Goal: Navigation & Orientation: Find specific page/section

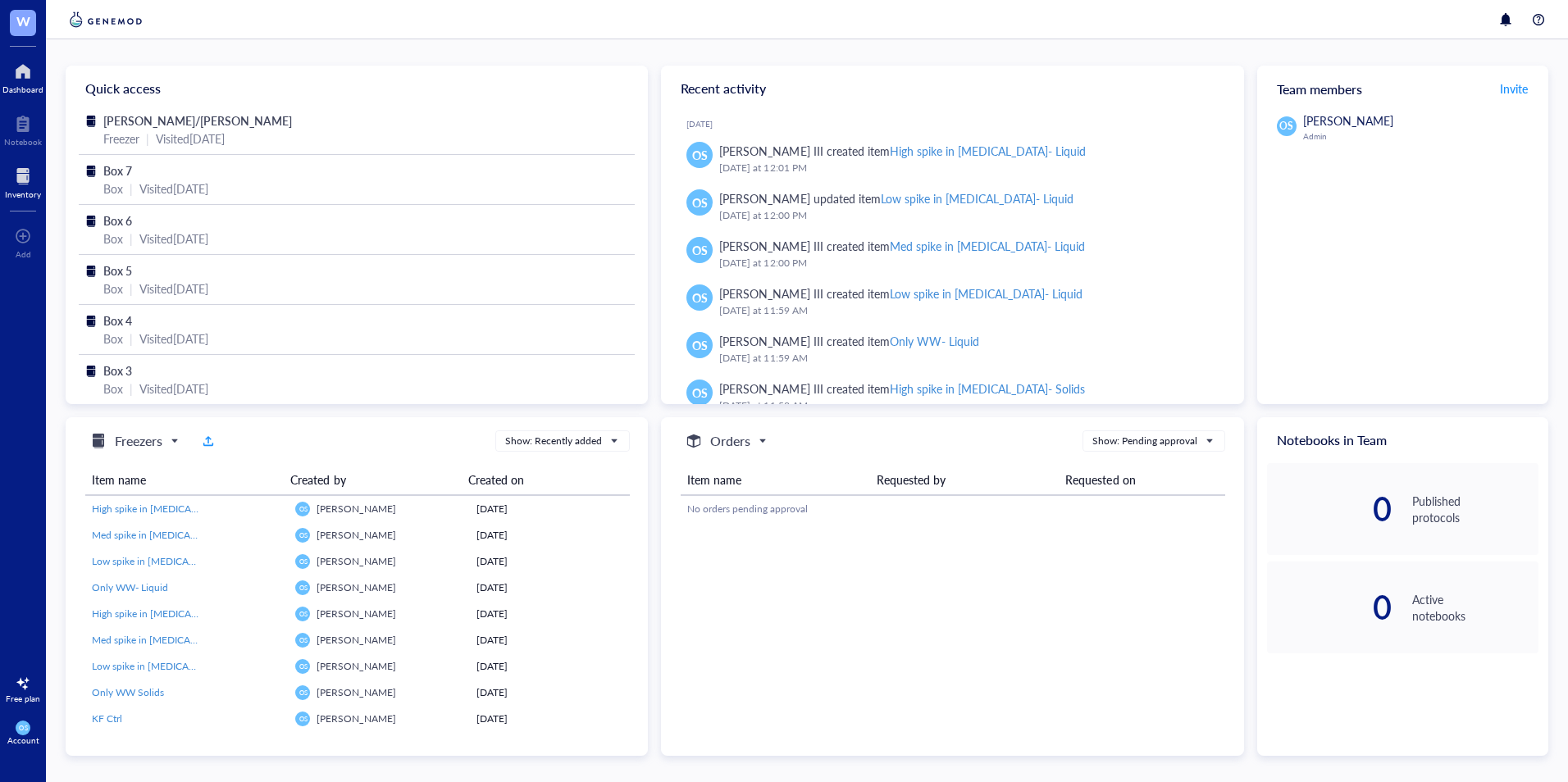
click at [27, 187] on div at bounding box center [22, 176] width 36 height 27
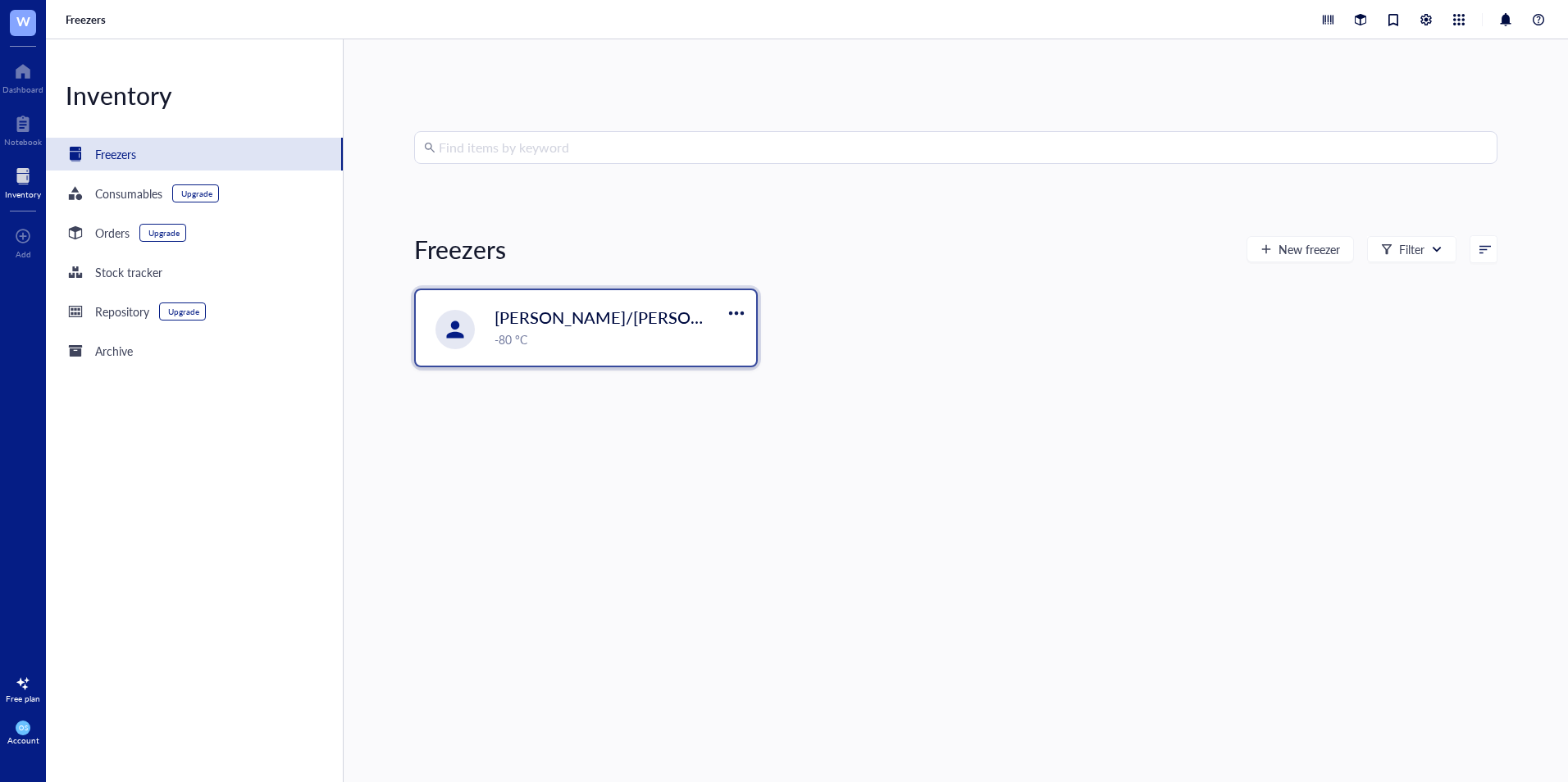
click at [522, 311] on span "[PERSON_NAME]/[PERSON_NAME]" at bounding box center [629, 317] width 269 height 23
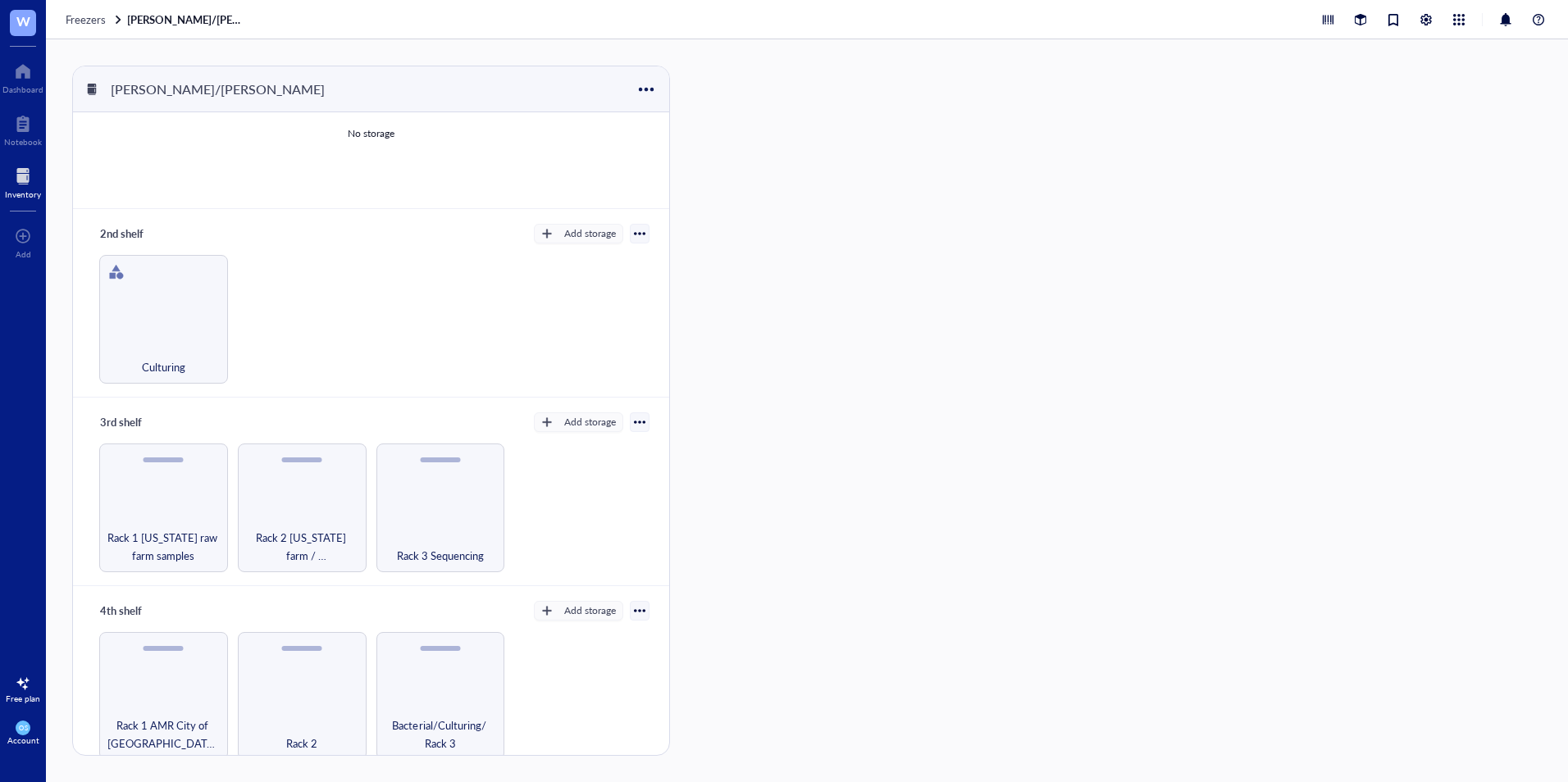
scroll to position [78, 0]
click at [419, 510] on div "Rack 3 Sequencing" at bounding box center [440, 507] width 129 height 129
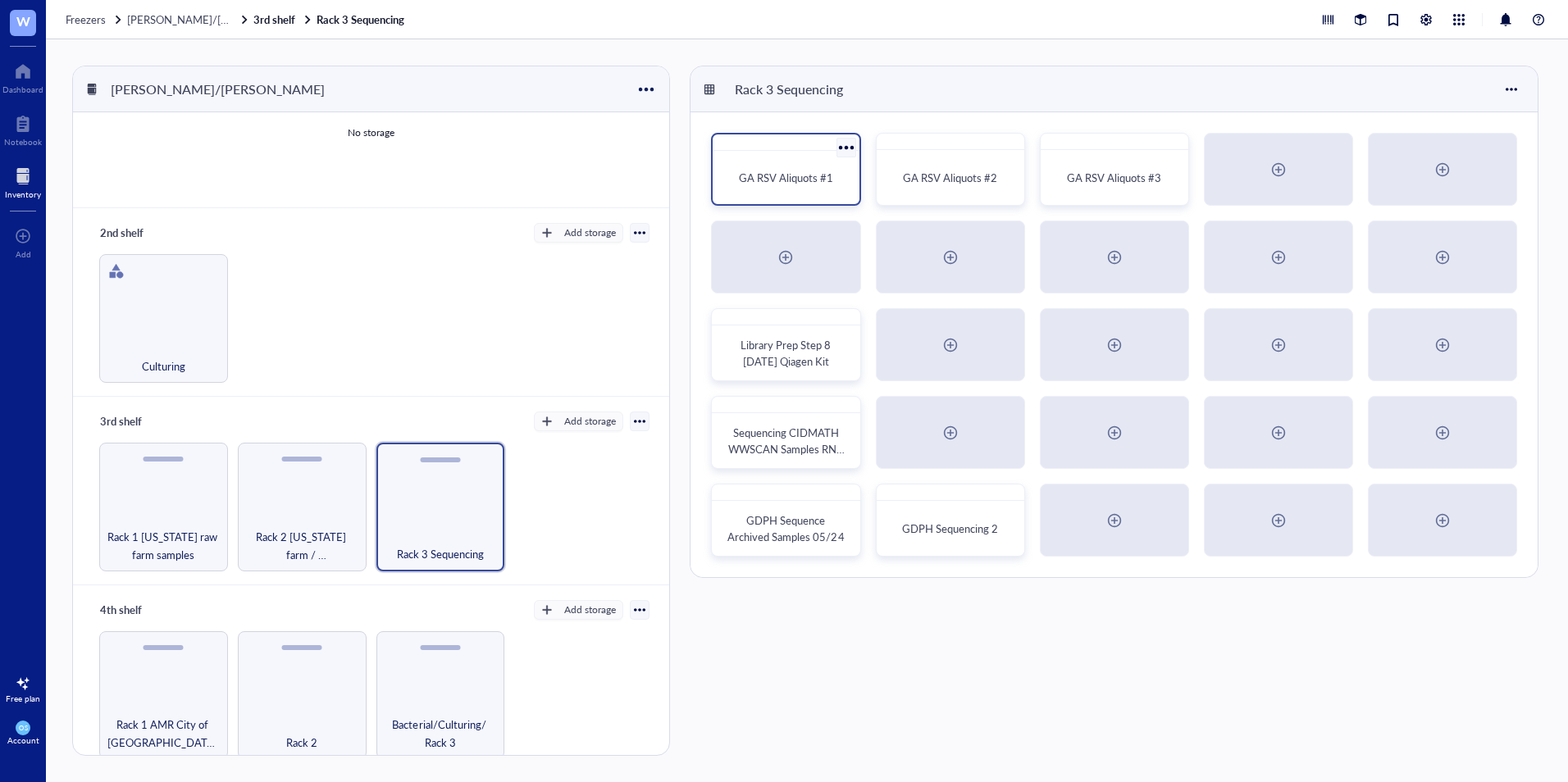
click at [763, 176] on span "GA RSV Aliquots #1" at bounding box center [786, 177] width 95 height 16
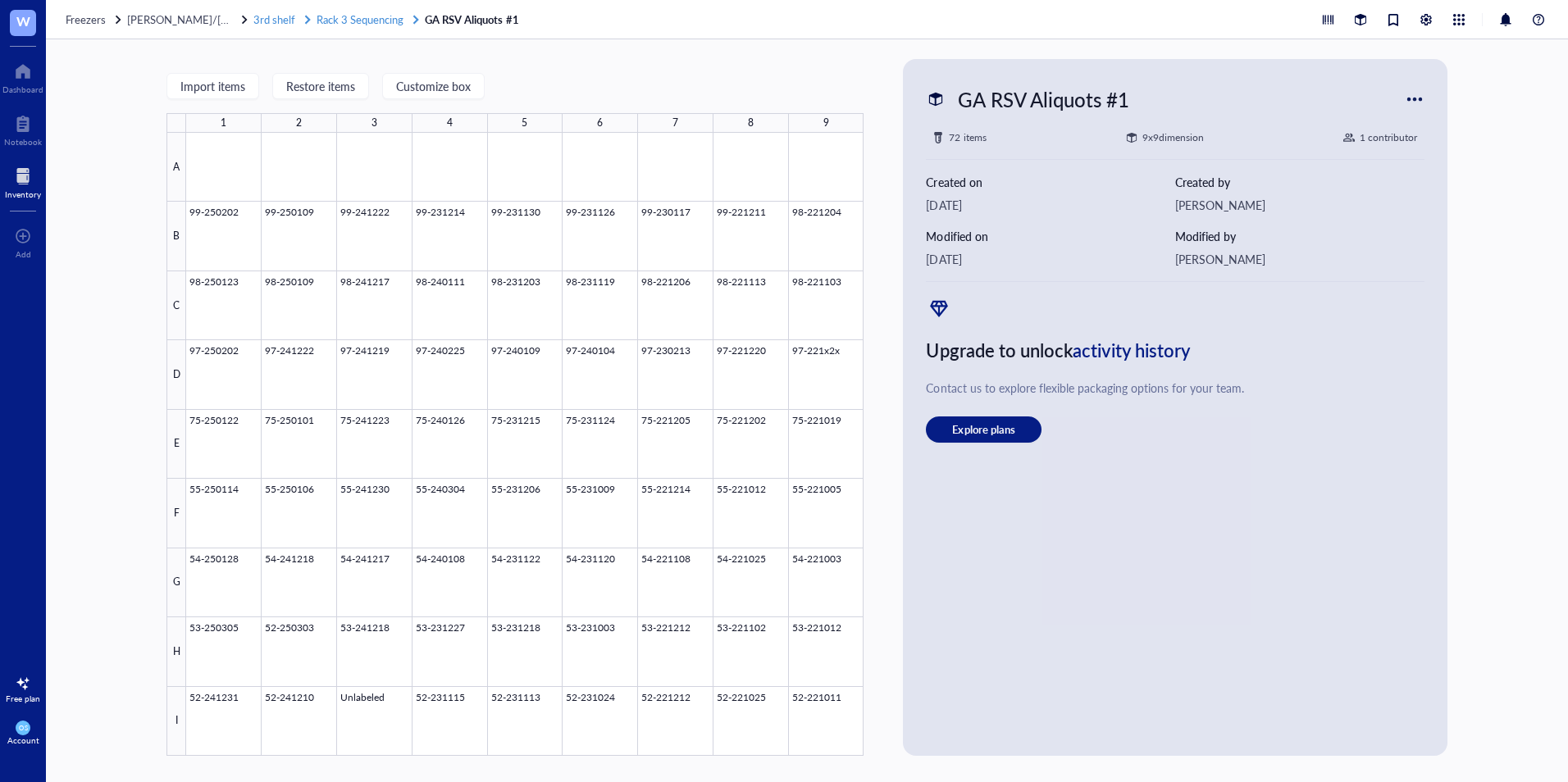
click at [321, 13] on span "Rack 3 Sequencing" at bounding box center [359, 18] width 87 height 16
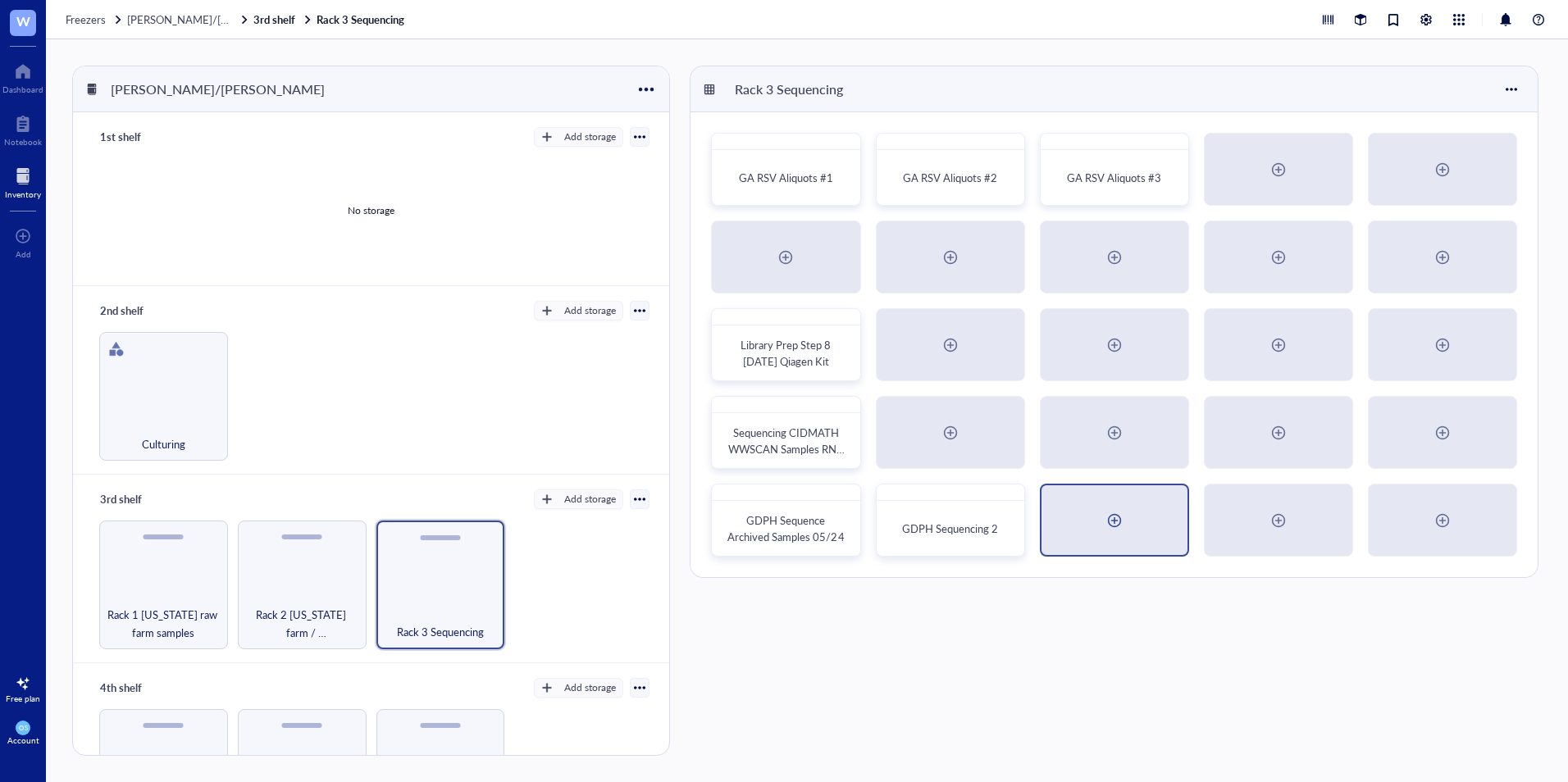
click at [1107, 526] on div at bounding box center [1114, 520] width 27 height 27
radio input "false"
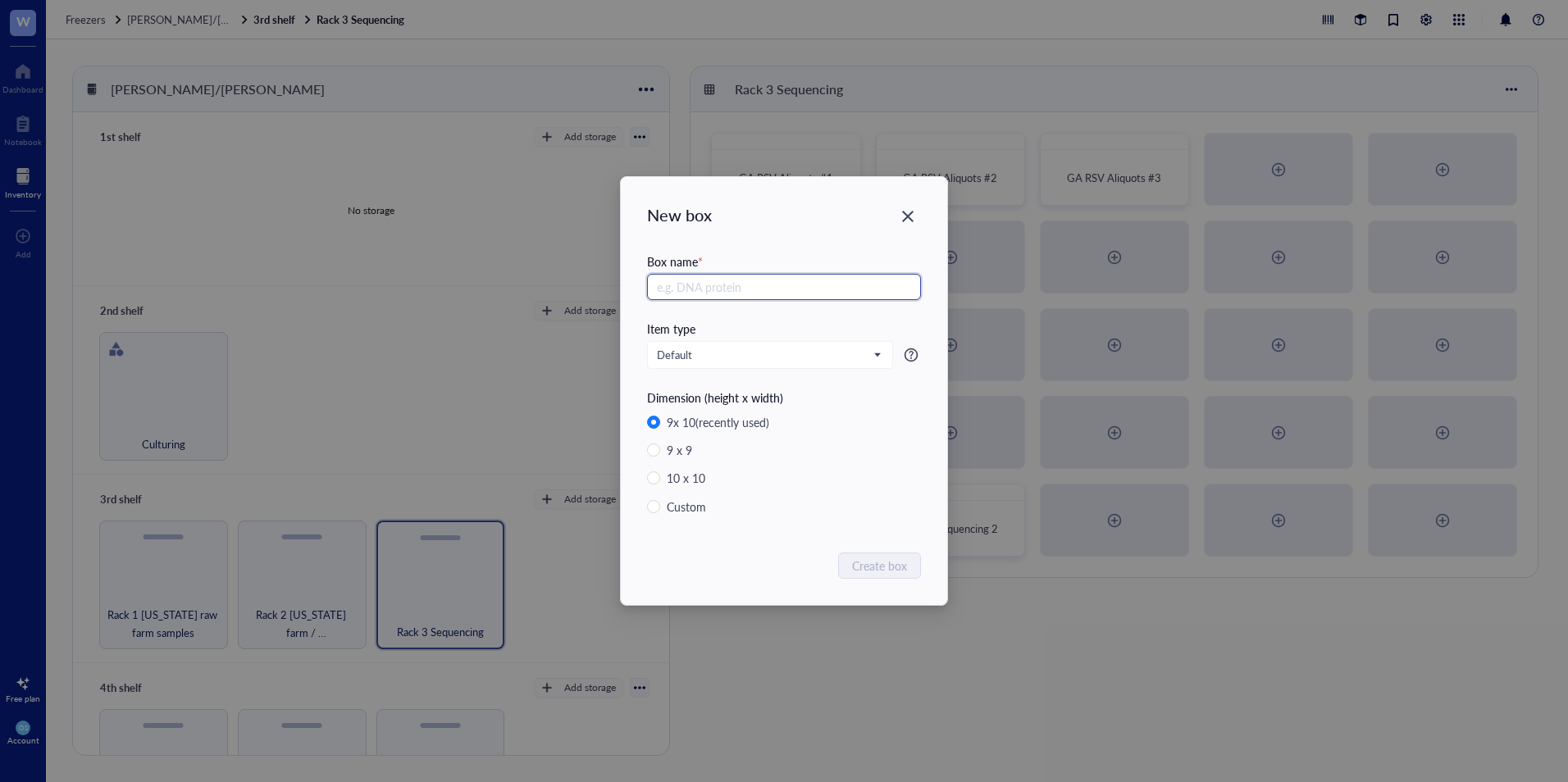
click at [669, 283] on input "text" at bounding box center [784, 287] width 274 height 27
type input "Partioning"
click at [909, 216] on icon "Close" at bounding box center [907, 216] width 11 height 11
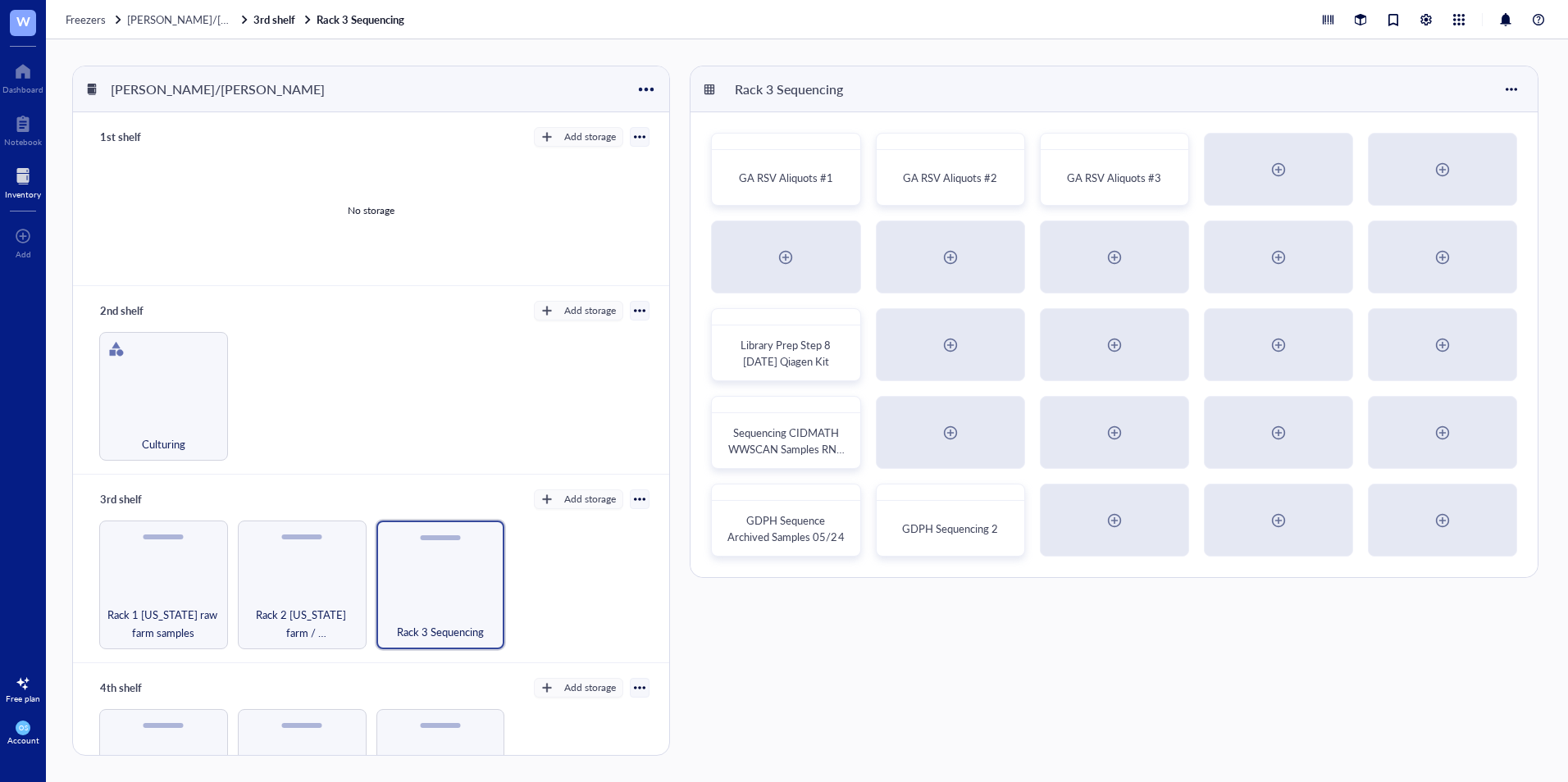
scroll to position [78, 0]
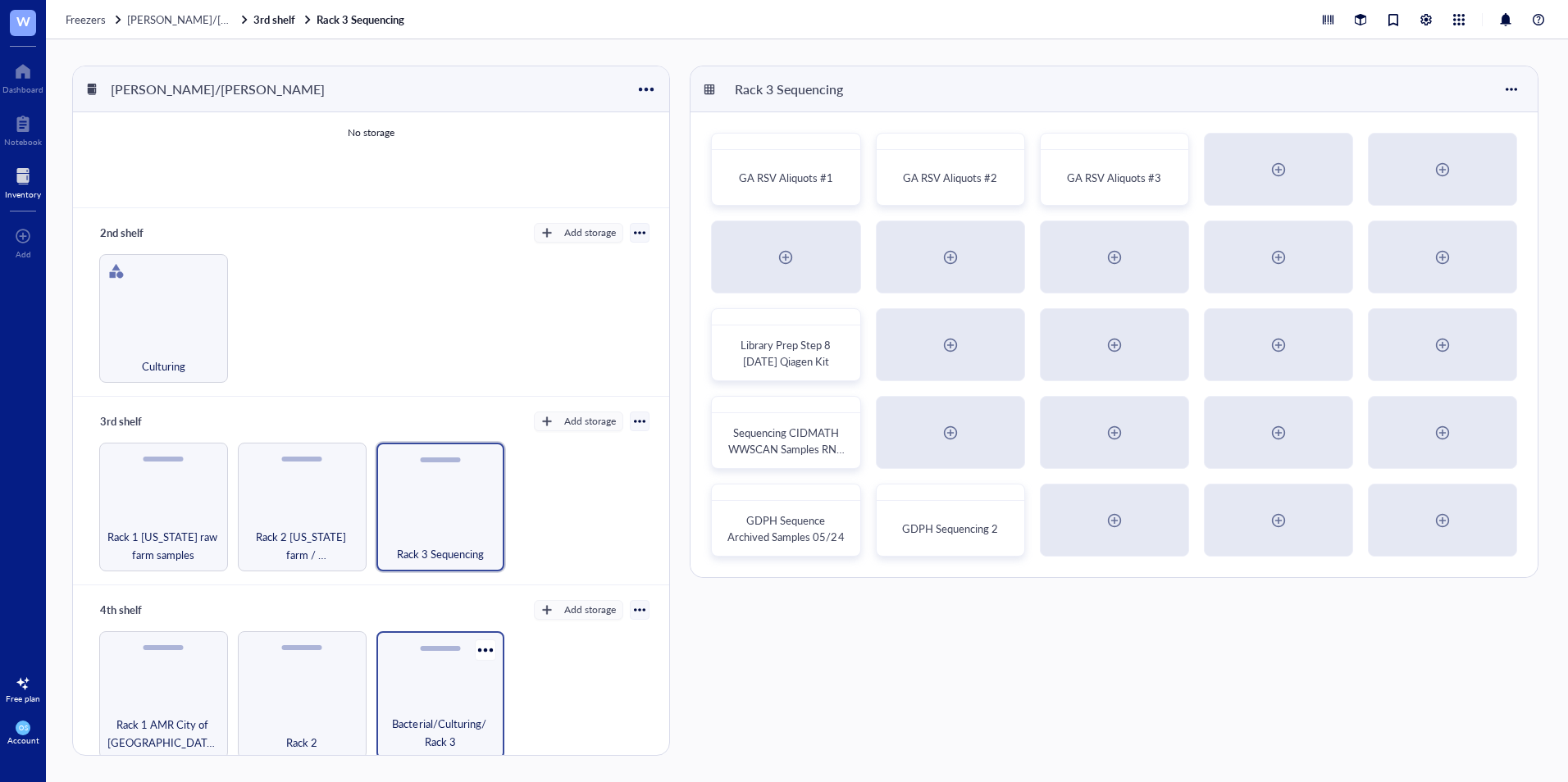
click at [451, 684] on div "Bacterial/Culturing/ Rack 3" at bounding box center [440, 696] width 129 height 129
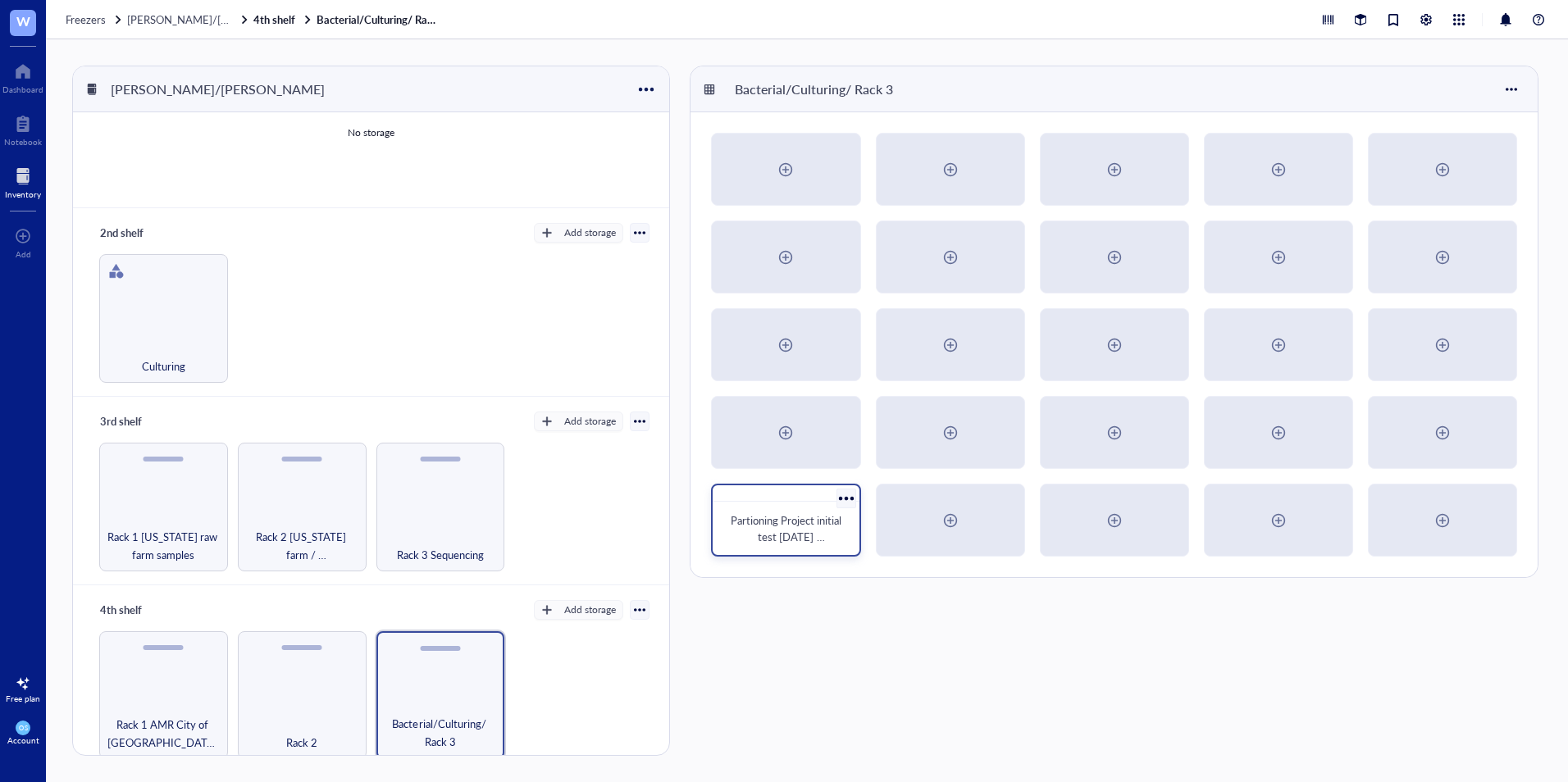
click at [824, 514] on span "Partioning Project initial test [DATE] [MEDICAL_DATA]" at bounding box center [787, 537] width 113 height 49
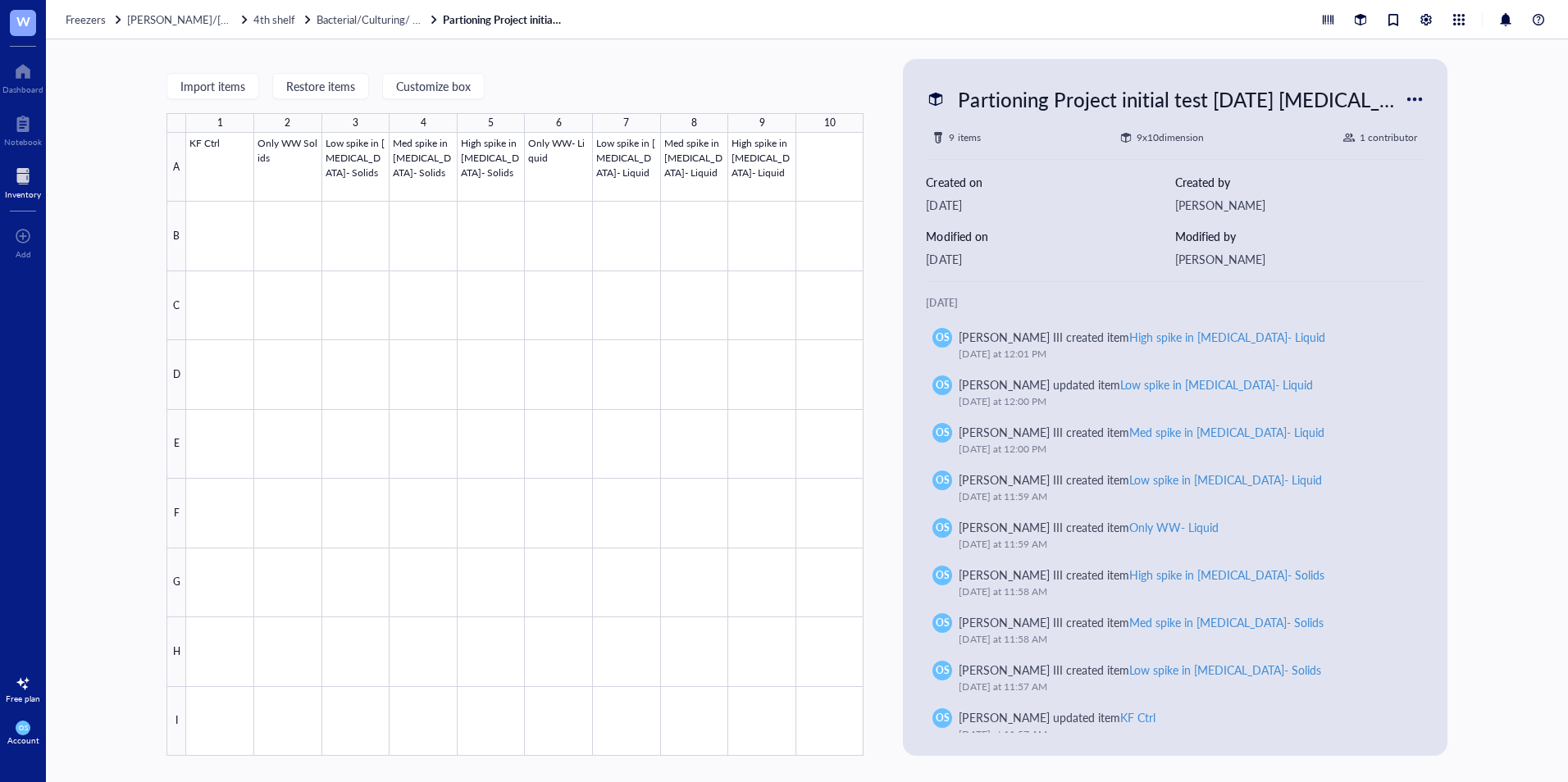
click at [346, 27] on div "Freezers [PERSON_NAME]/Maya freezer 4th shelf Bacterial/Culturing/ Rack 3 Parti…" at bounding box center [807, 19] width 1522 height 40
click at [347, 19] on span "Bacterial/Culturing/ Rack 3" at bounding box center [380, 18] width 127 height 16
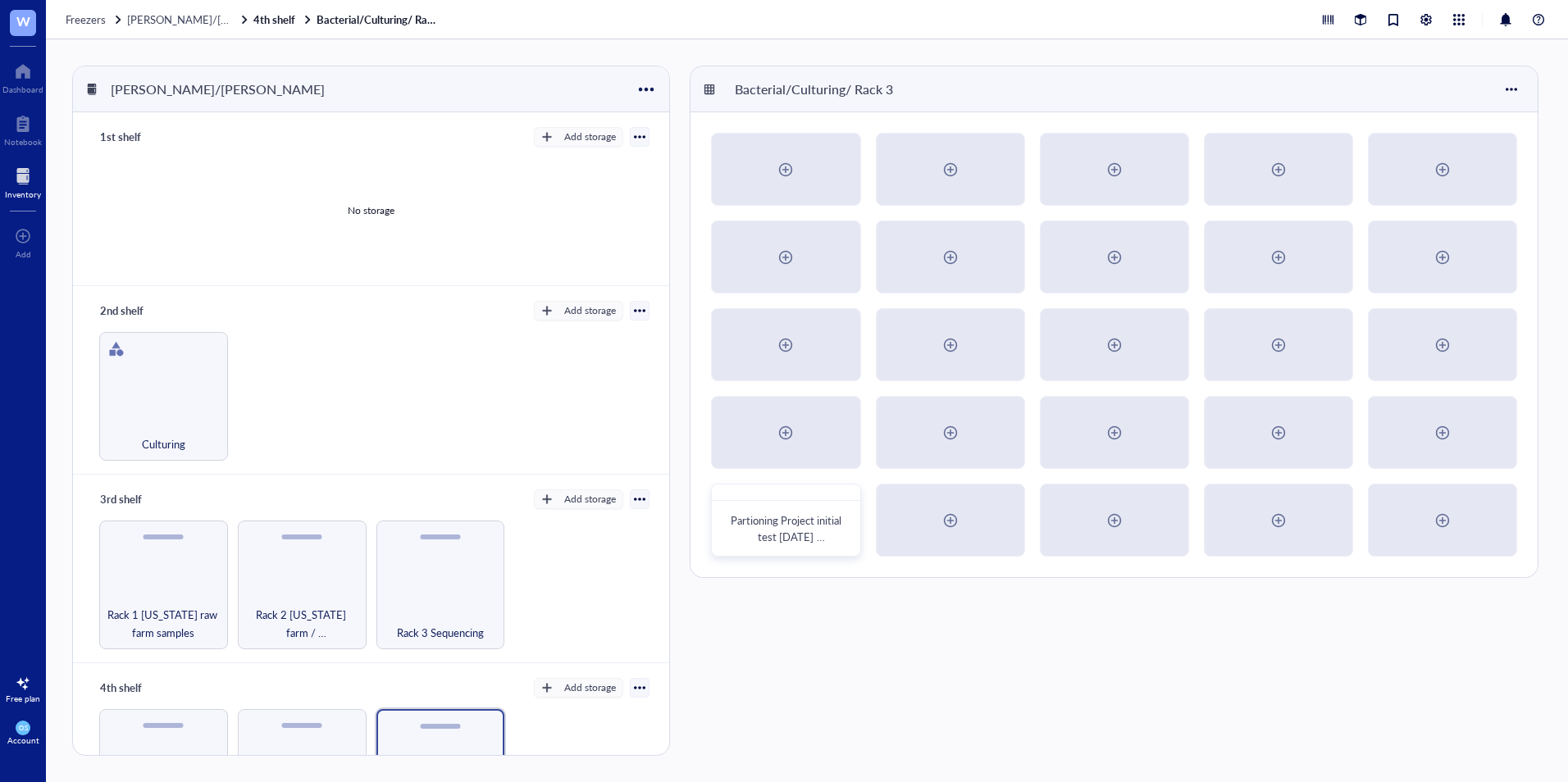
scroll to position [78, 0]
